Goal: Information Seeking & Learning: Learn about a topic

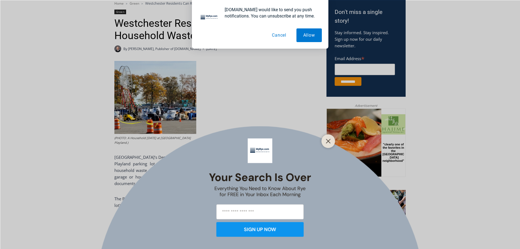
click at [283, 36] on button "Cancel" at bounding box center [279, 35] width 28 height 14
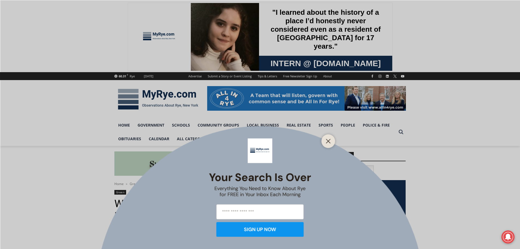
click at [135, 141] on div "Your Search is Over Everything You Need to Know About Rye for FREE in Your Inbo…" at bounding box center [260, 124] width 520 height 249
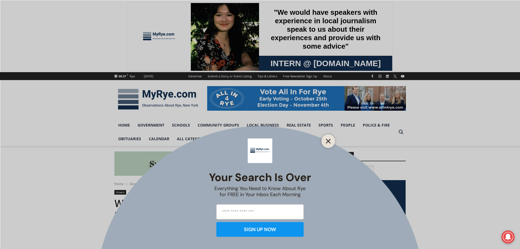
click at [329, 143] on icon "Close" at bounding box center [328, 140] width 5 height 5
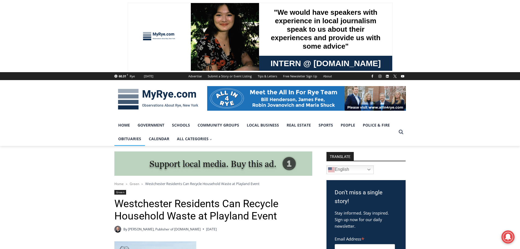
click at [133, 141] on link "Obituaries" at bounding box center [129, 139] width 31 height 14
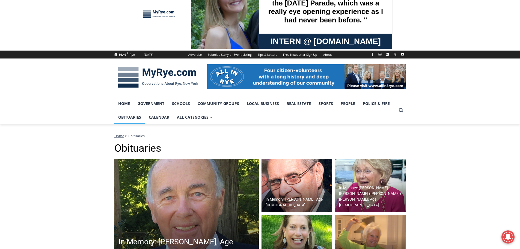
scroll to position [82, 0]
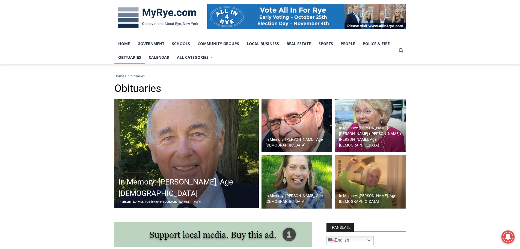
click at [186, 135] on img at bounding box center [186, 153] width 144 height 109
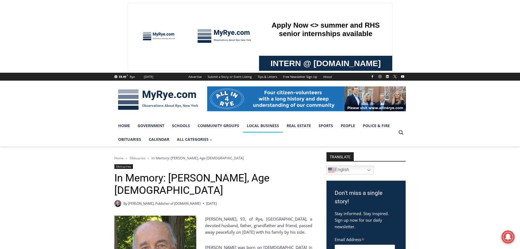
click at [260, 122] on link "Local Business" at bounding box center [263, 126] width 40 height 14
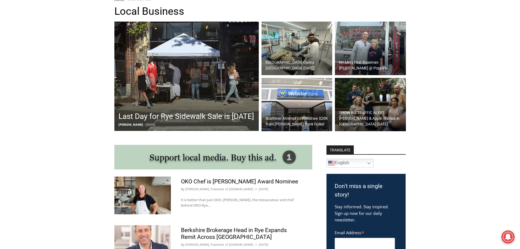
scroll to position [164, 0]
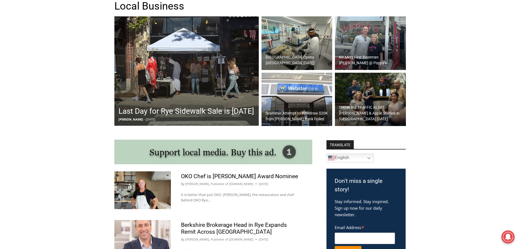
click at [292, 97] on img at bounding box center [297, 100] width 71 height 54
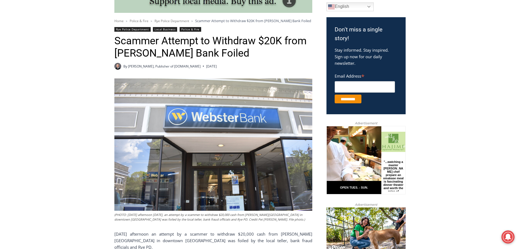
scroll to position [71, 0]
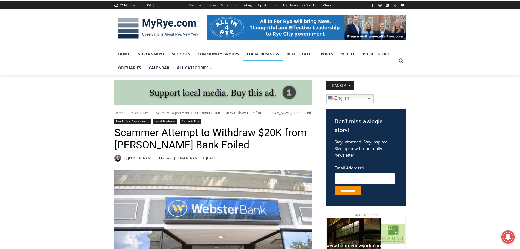
click at [256, 55] on link "Local Business" at bounding box center [263, 54] width 40 height 14
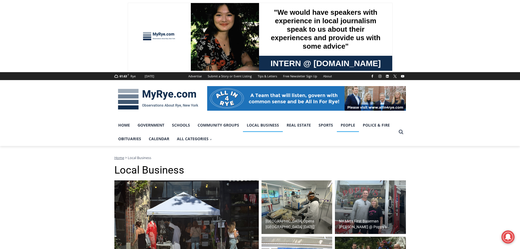
click at [344, 126] on link "People" at bounding box center [348, 125] width 22 height 14
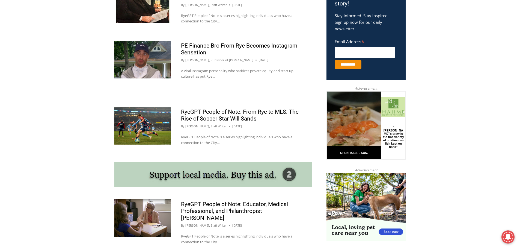
scroll to position [273, 0]
